Goal: Download file/media

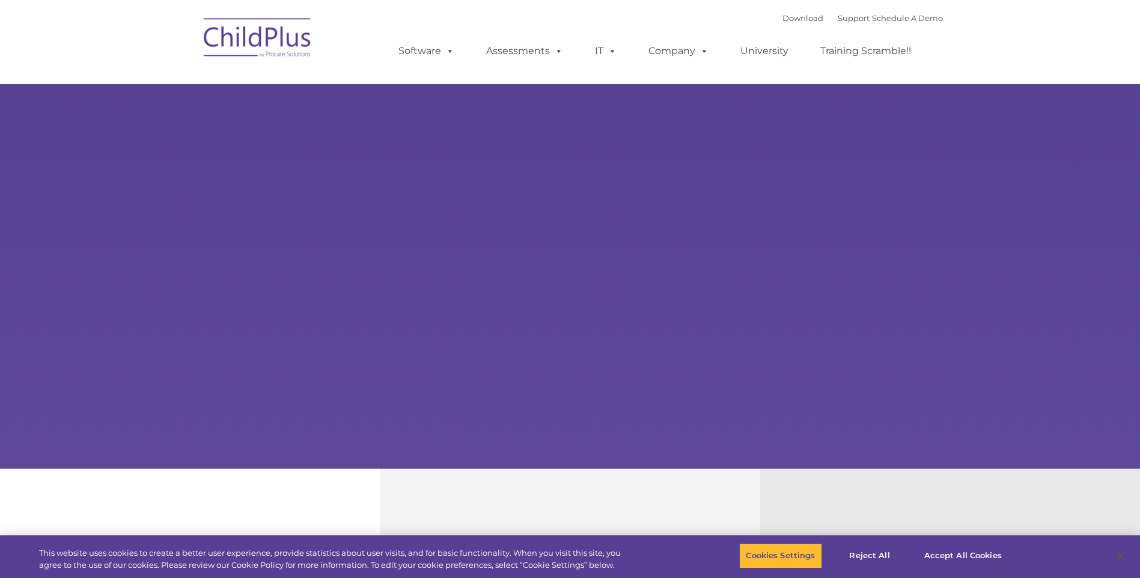
select select "MEDIUM"
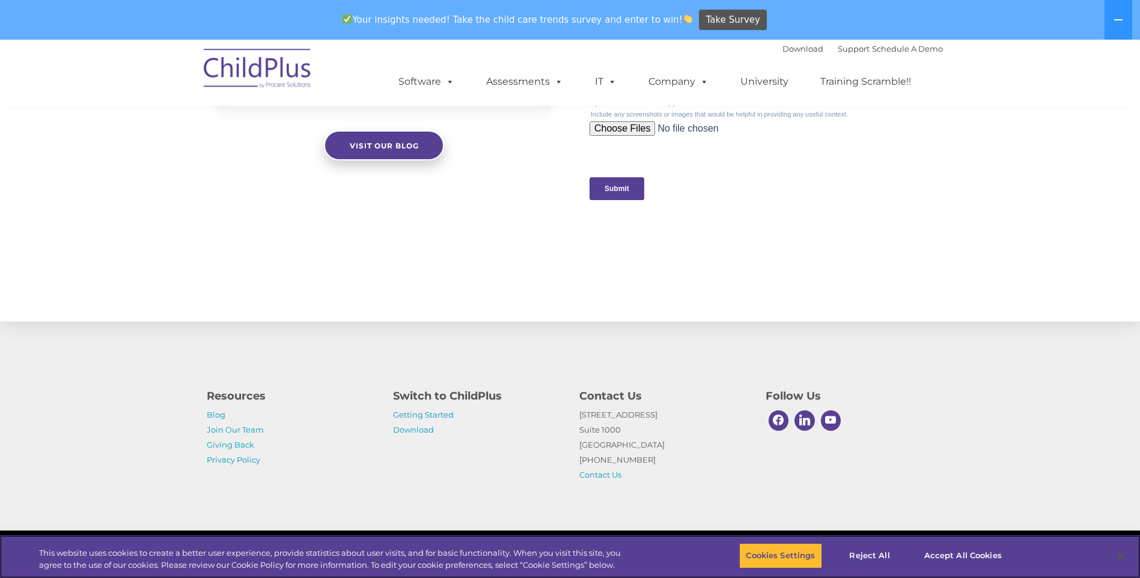
scroll to position [882, 0]
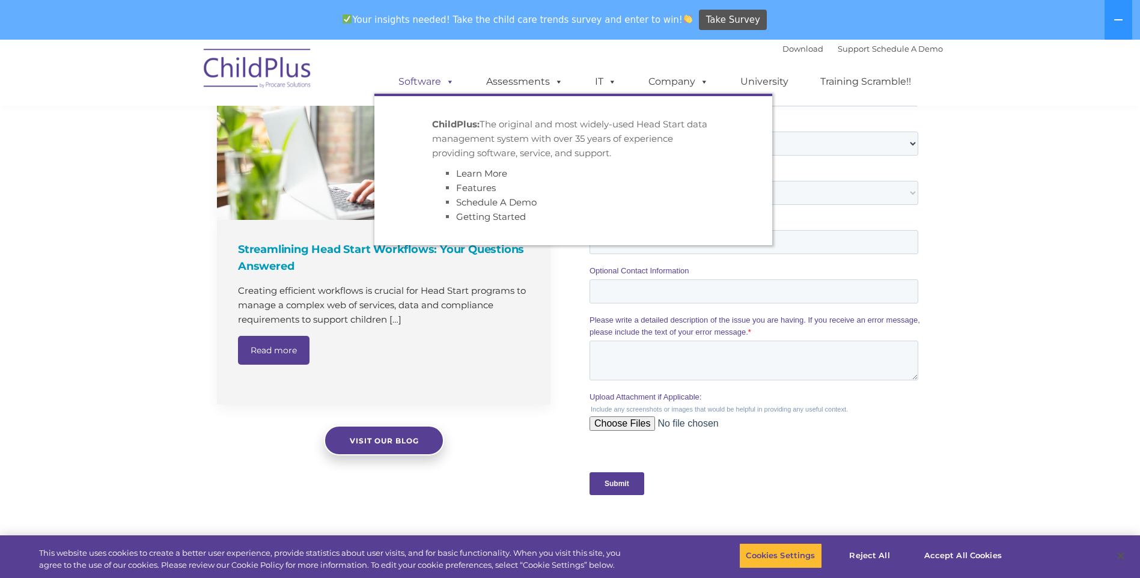
click at [431, 90] on link "Software" at bounding box center [426, 82] width 80 height 24
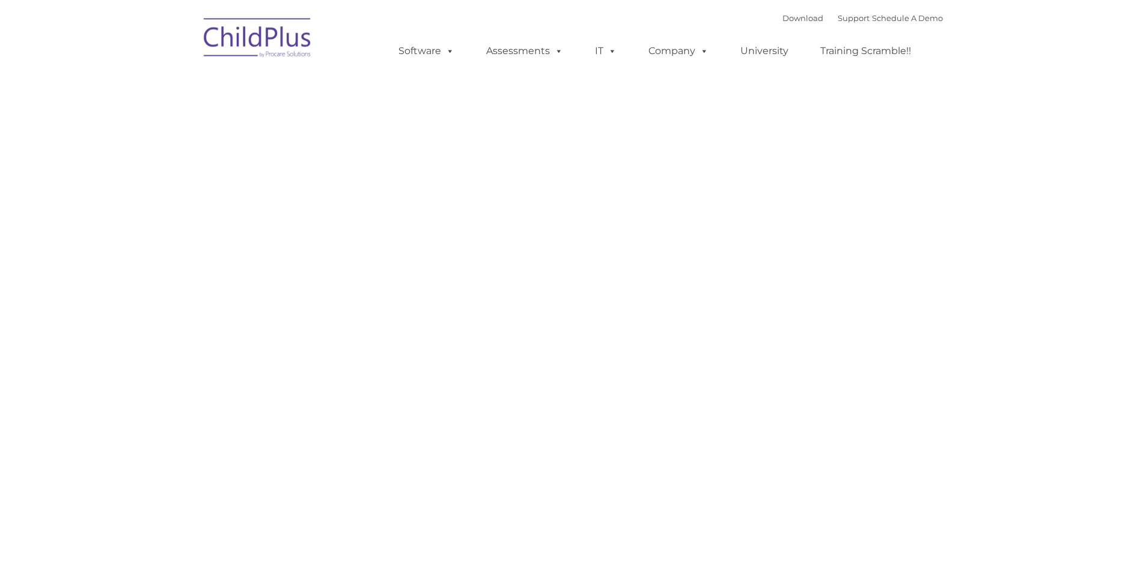
type input ""
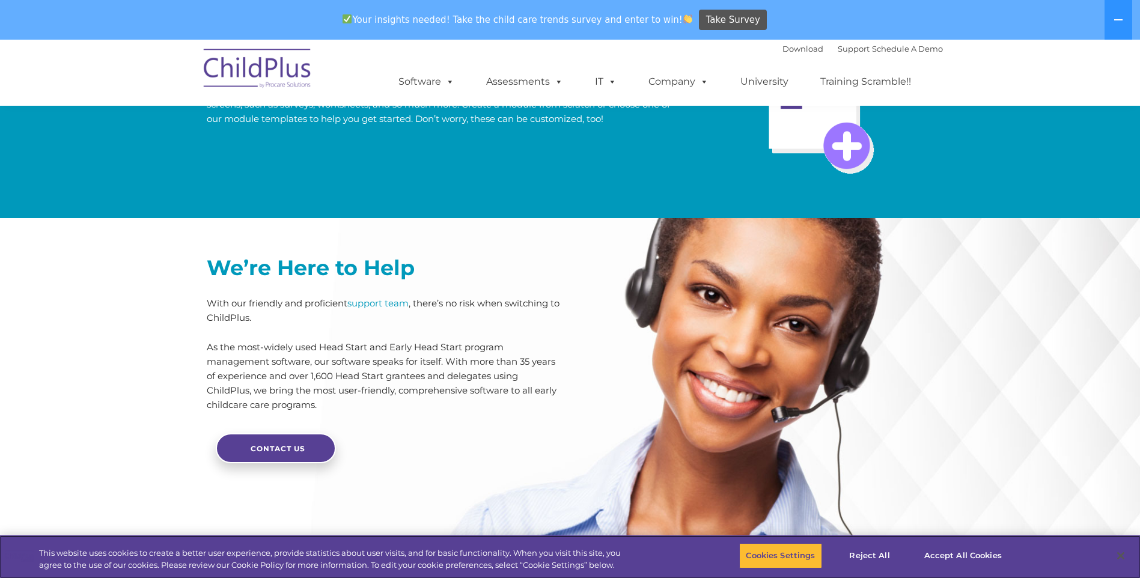
scroll to position [2844, 0]
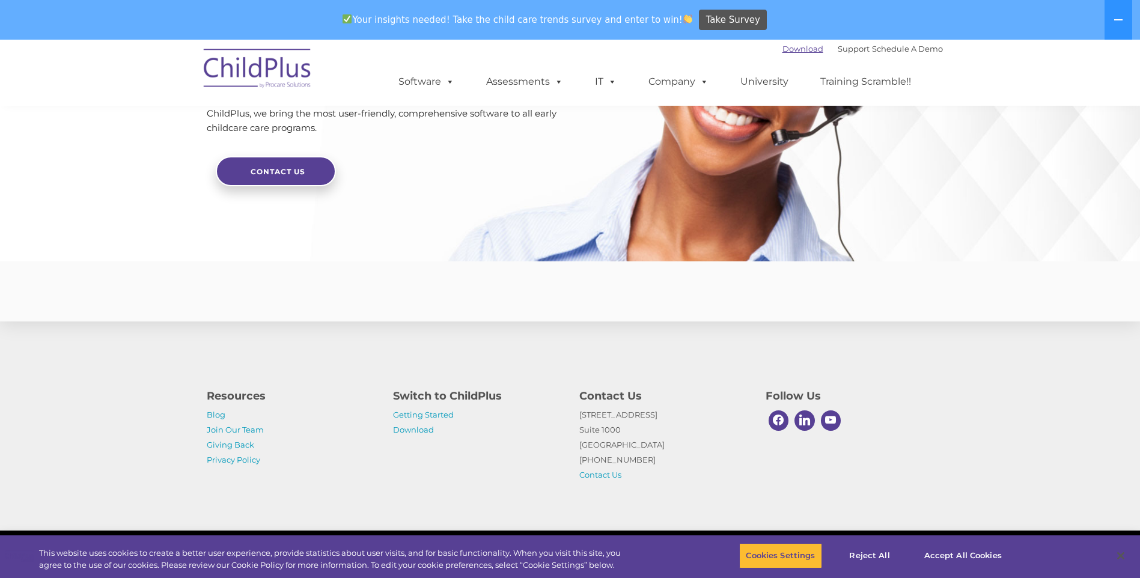
click at [782, 50] on link "Download" at bounding box center [802, 49] width 41 height 10
